Goal: Task Accomplishment & Management: Manage account settings

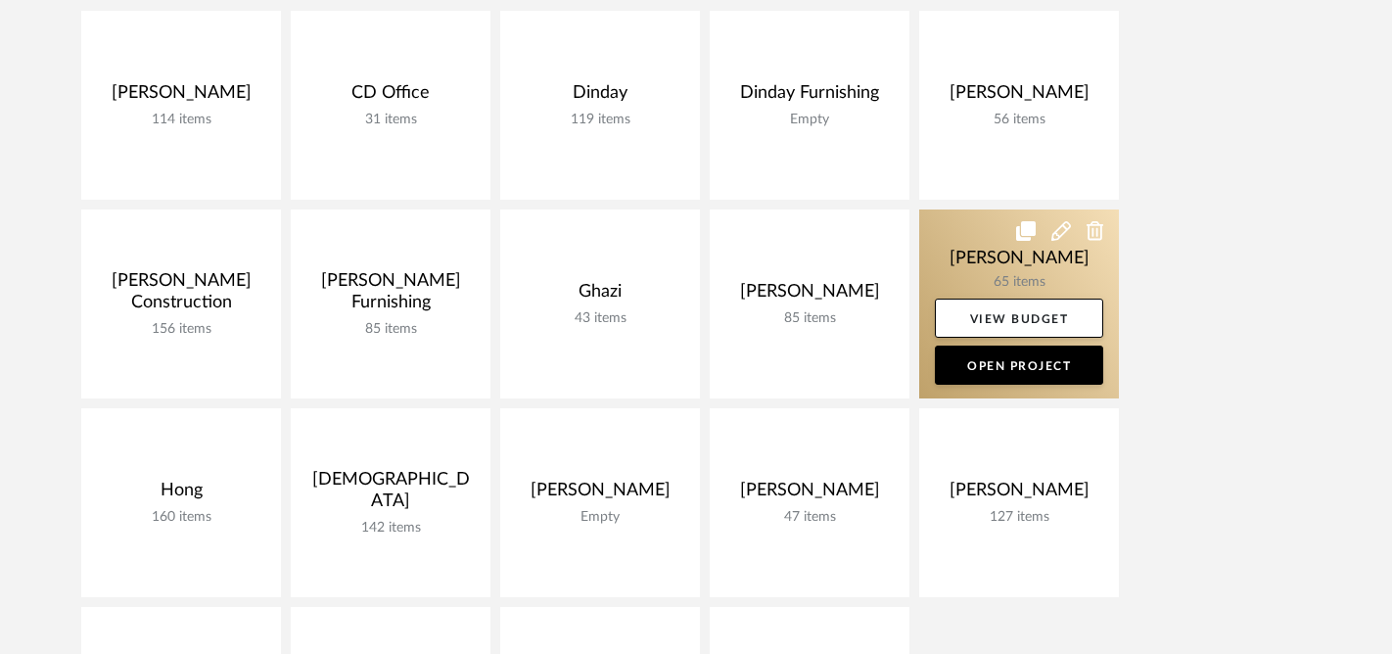
click at [954, 273] on link at bounding box center [1019, 303] width 200 height 189
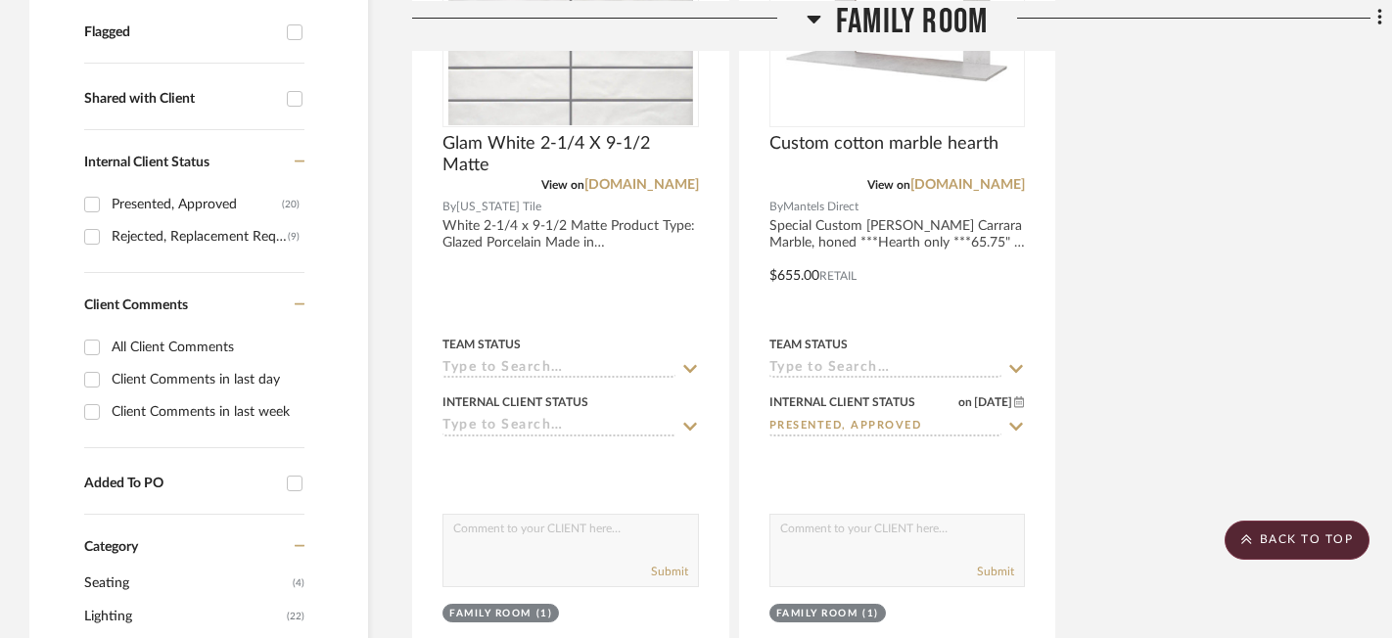
scroll to position [781, 0]
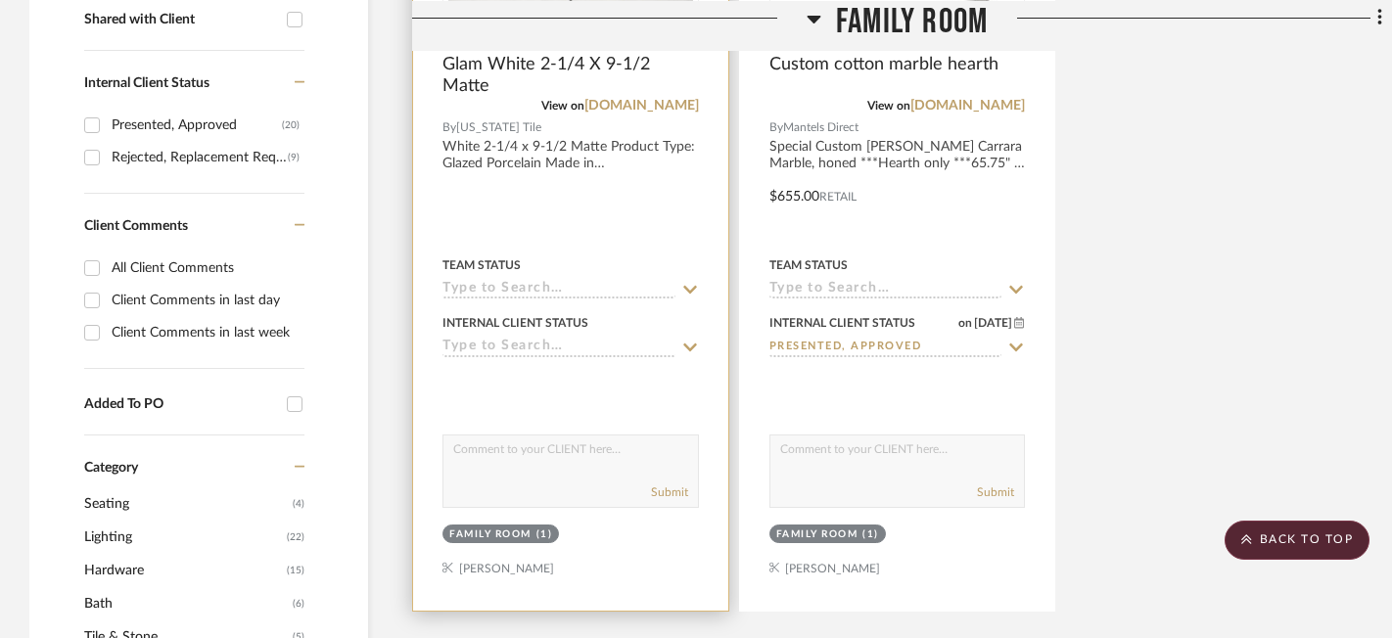
click at [542, 339] on div "Internal Client Status" at bounding box center [570, 333] width 256 height 47
click at [513, 344] on input at bounding box center [558, 348] width 233 height 19
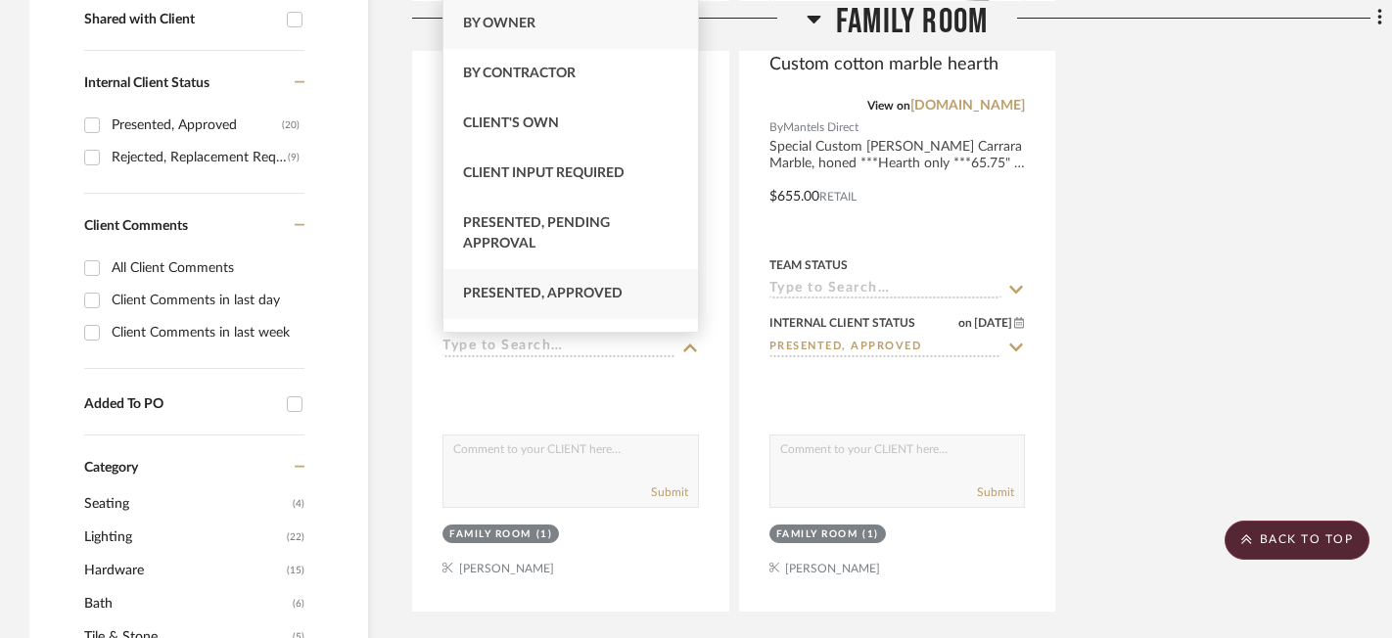
click at [531, 302] on div "Presented, Approved" at bounding box center [570, 294] width 254 height 50
type input "[DATE]"
type input "Presented, Approved"
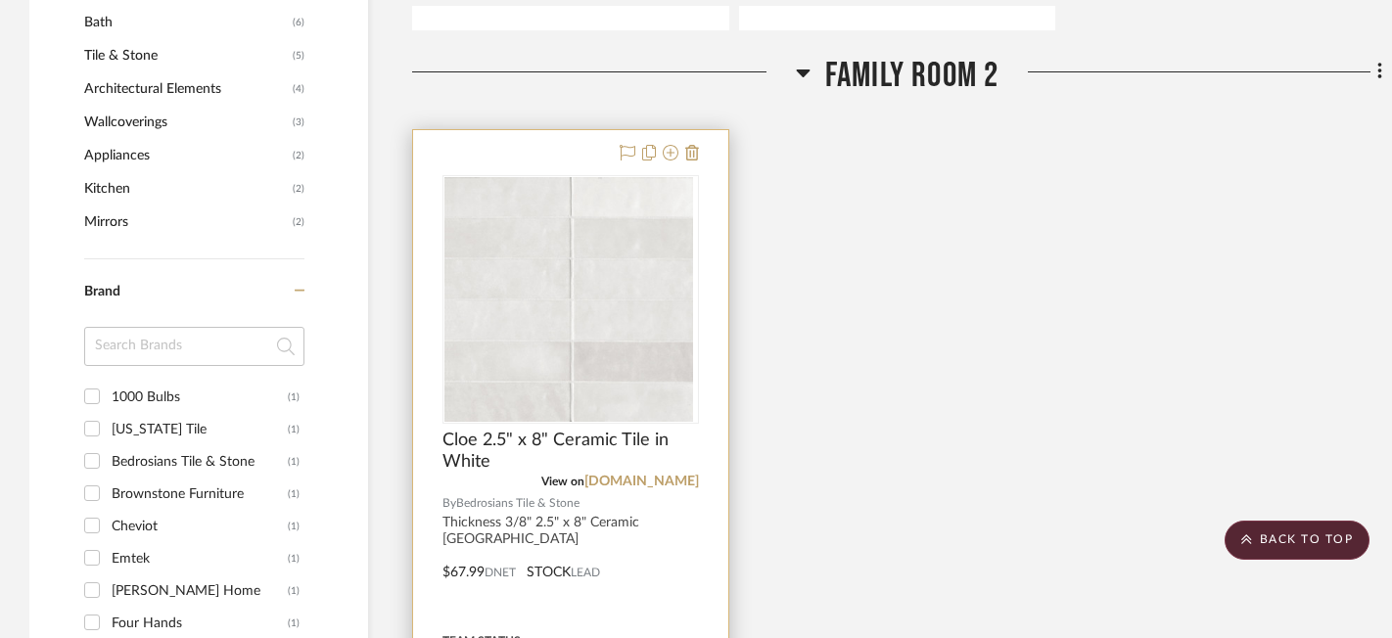
scroll to position [1335, 0]
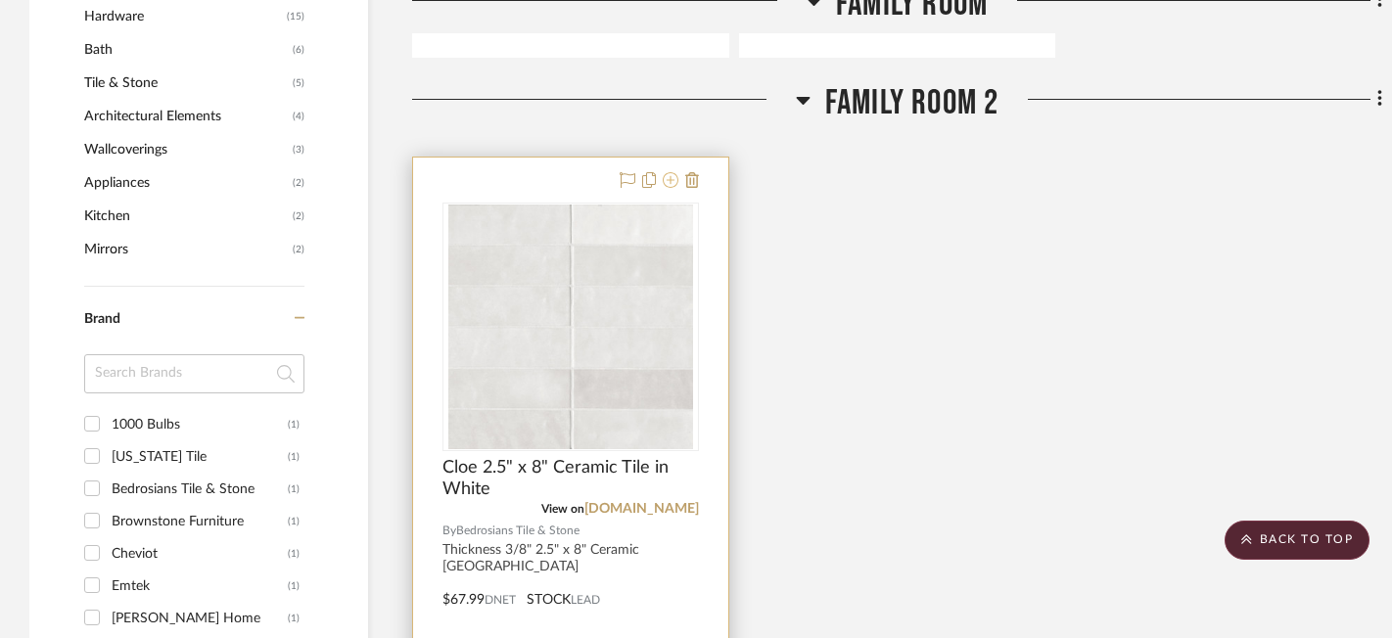
click at [670, 176] on icon at bounding box center [671, 180] width 16 height 16
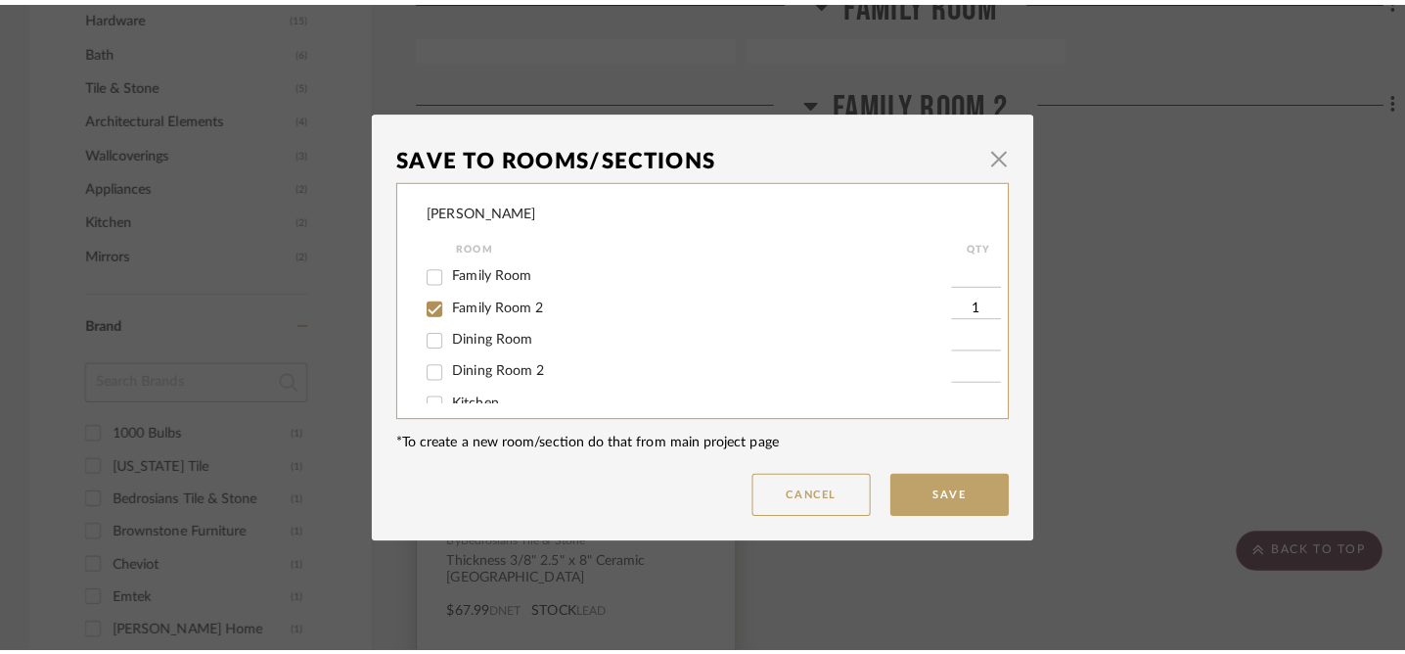
scroll to position [0, 0]
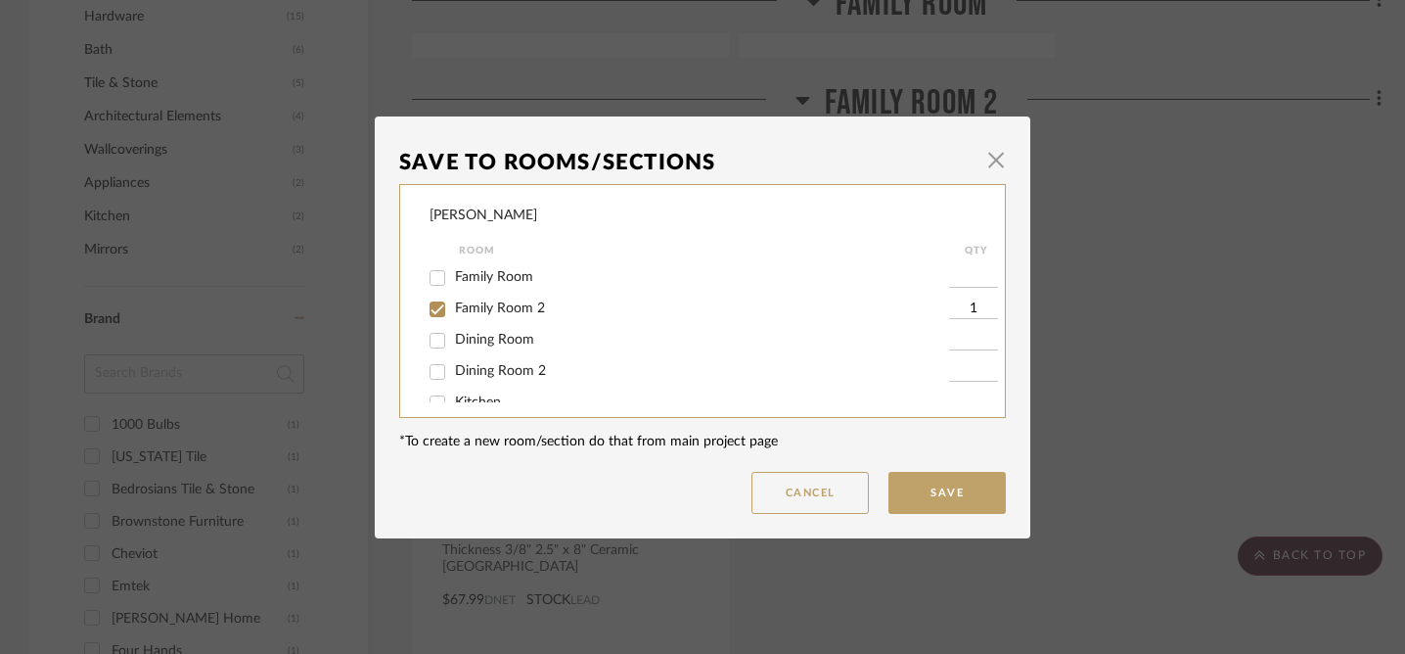
click at [514, 309] on span "Family Room 2" at bounding box center [500, 308] width 90 height 14
click at [453, 309] on input "Family Room 2" at bounding box center [437, 309] width 31 height 31
checkbox input "false"
click at [933, 498] on button "Save" at bounding box center [947, 493] width 117 height 42
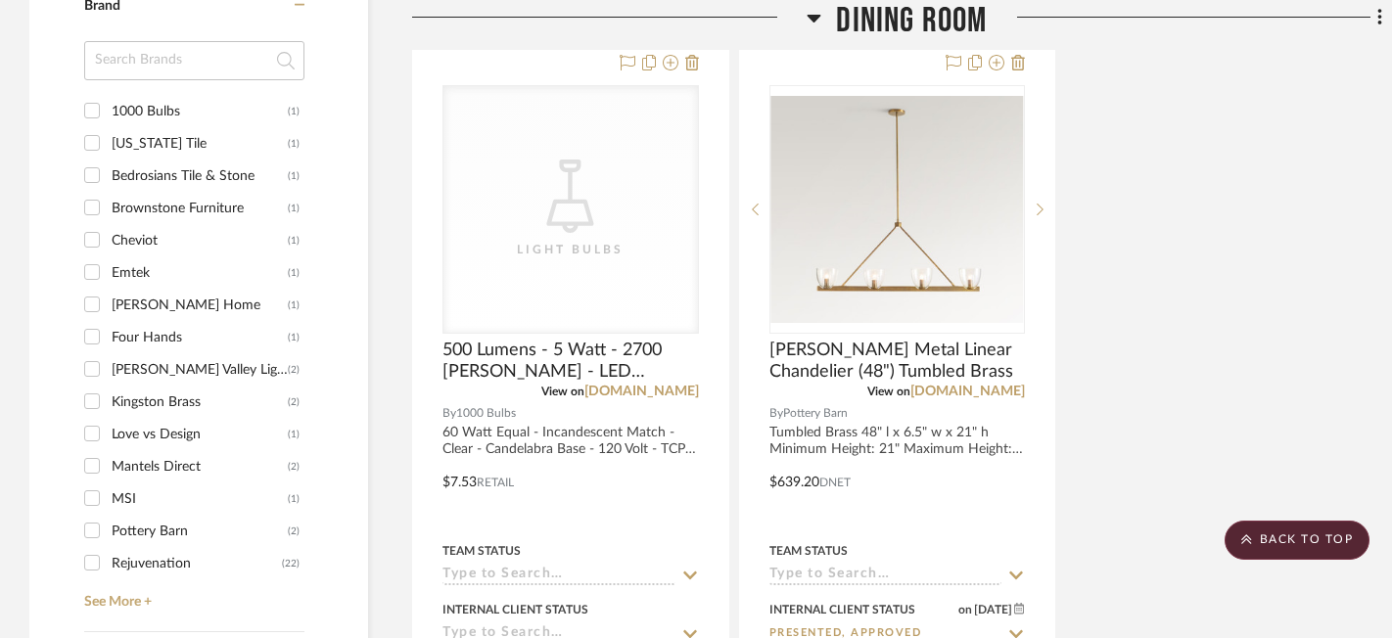
scroll to position [1883, 0]
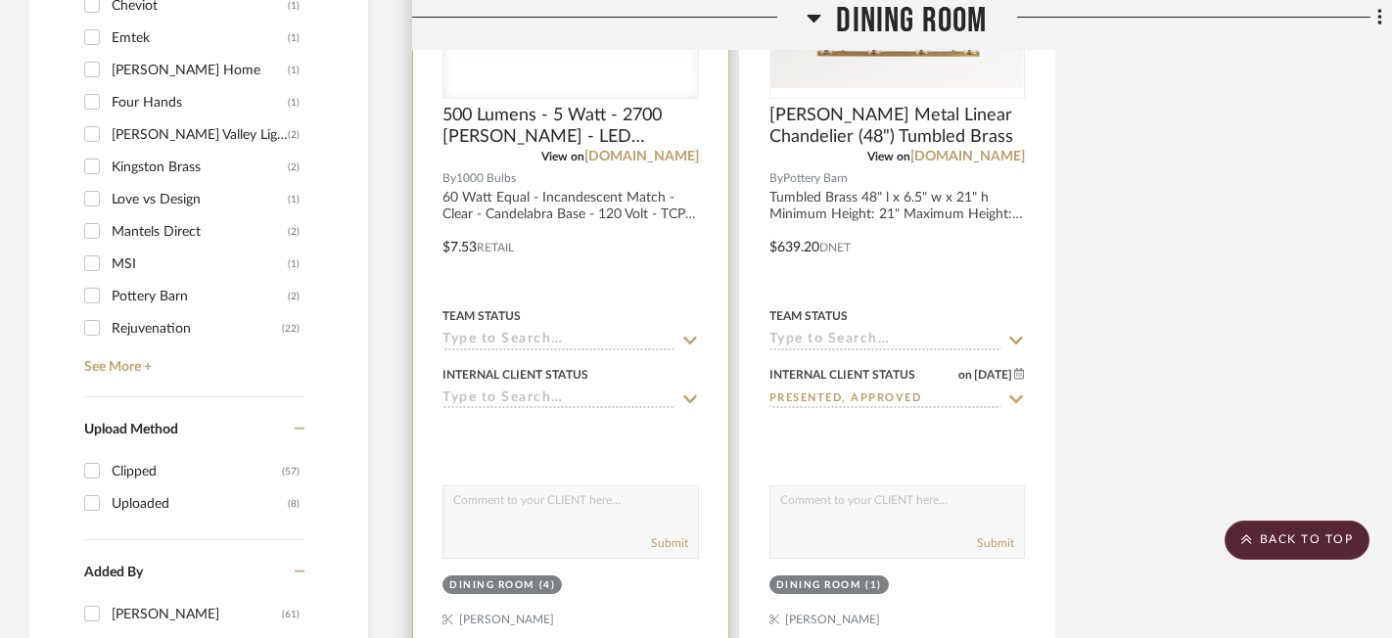
click at [686, 398] on icon at bounding box center [690, 399] width 14 height 8
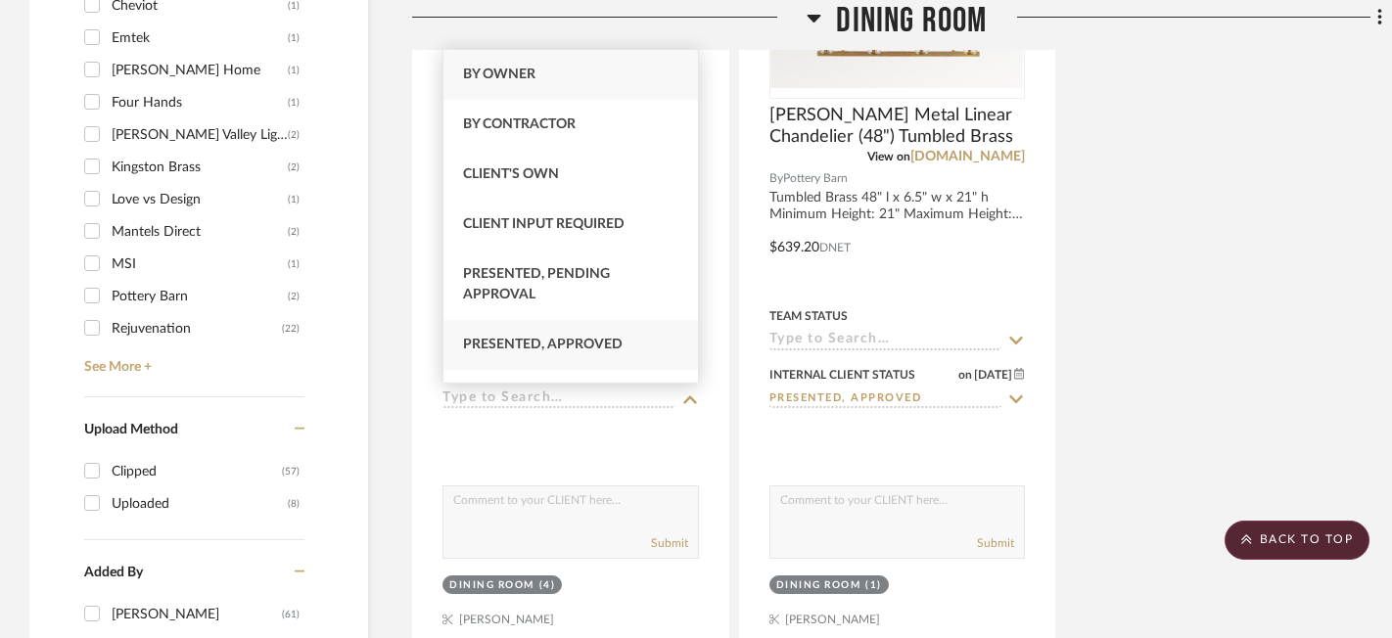
click at [623, 335] on div "Presented, Approved" at bounding box center [570, 345] width 254 height 50
type input "[DATE]"
type input "Presented, Approved"
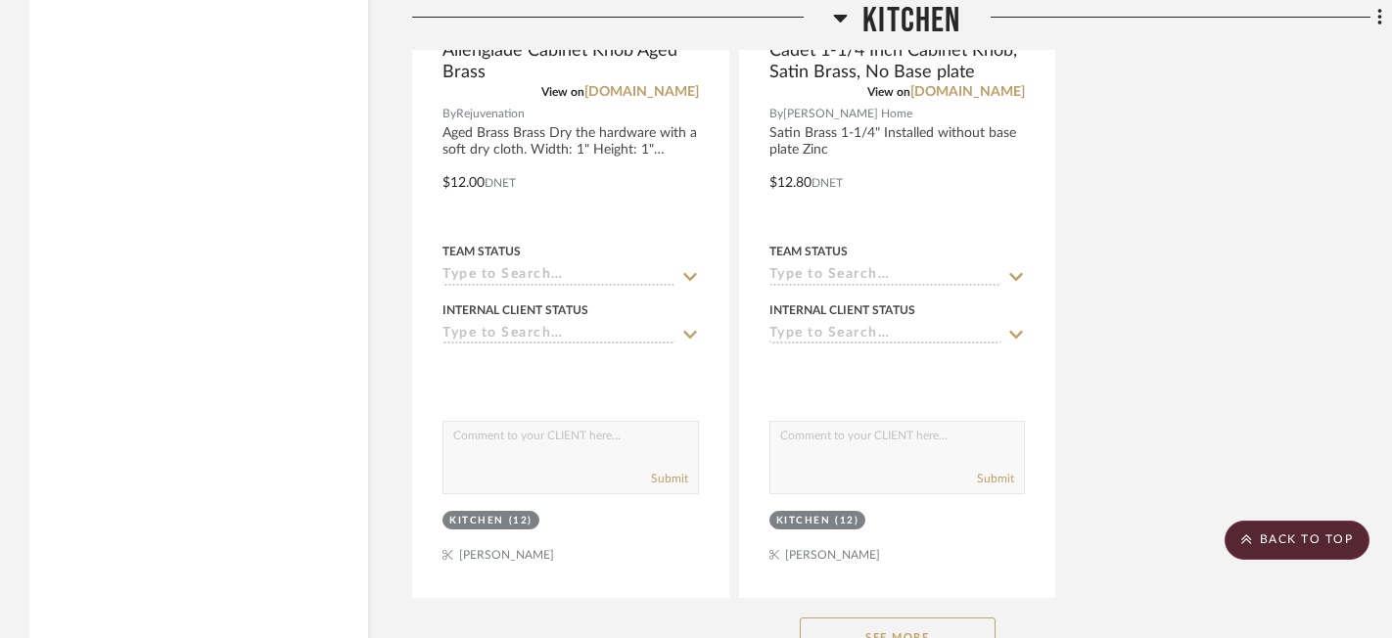
scroll to position [5286, 0]
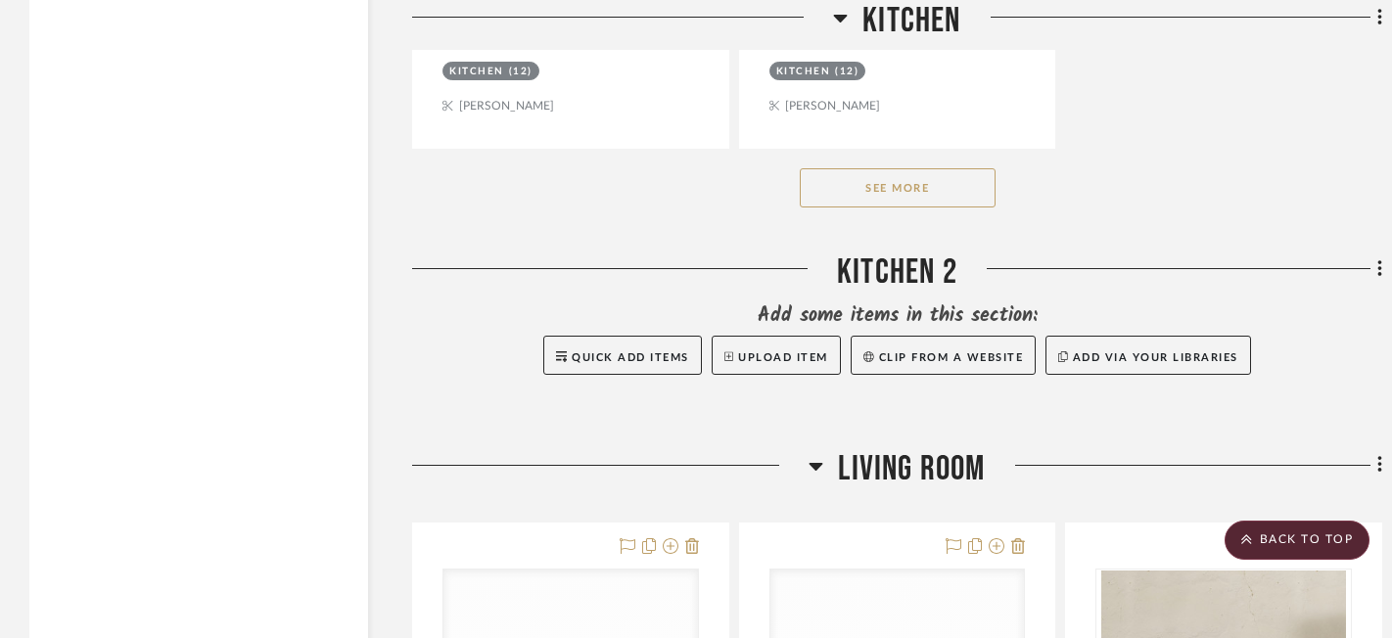
click at [923, 190] on button "See More" at bounding box center [898, 187] width 196 height 39
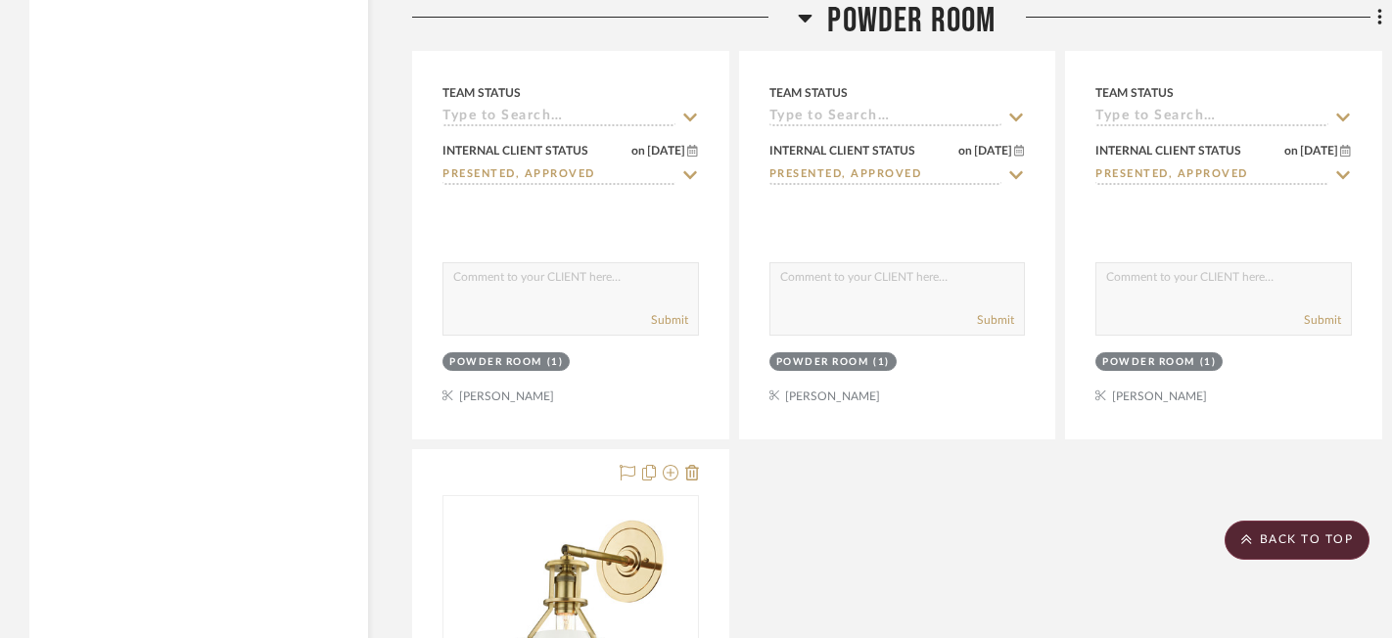
scroll to position [15733, 0]
